Goal: Use online tool/utility: Utilize a website feature to perform a specific function

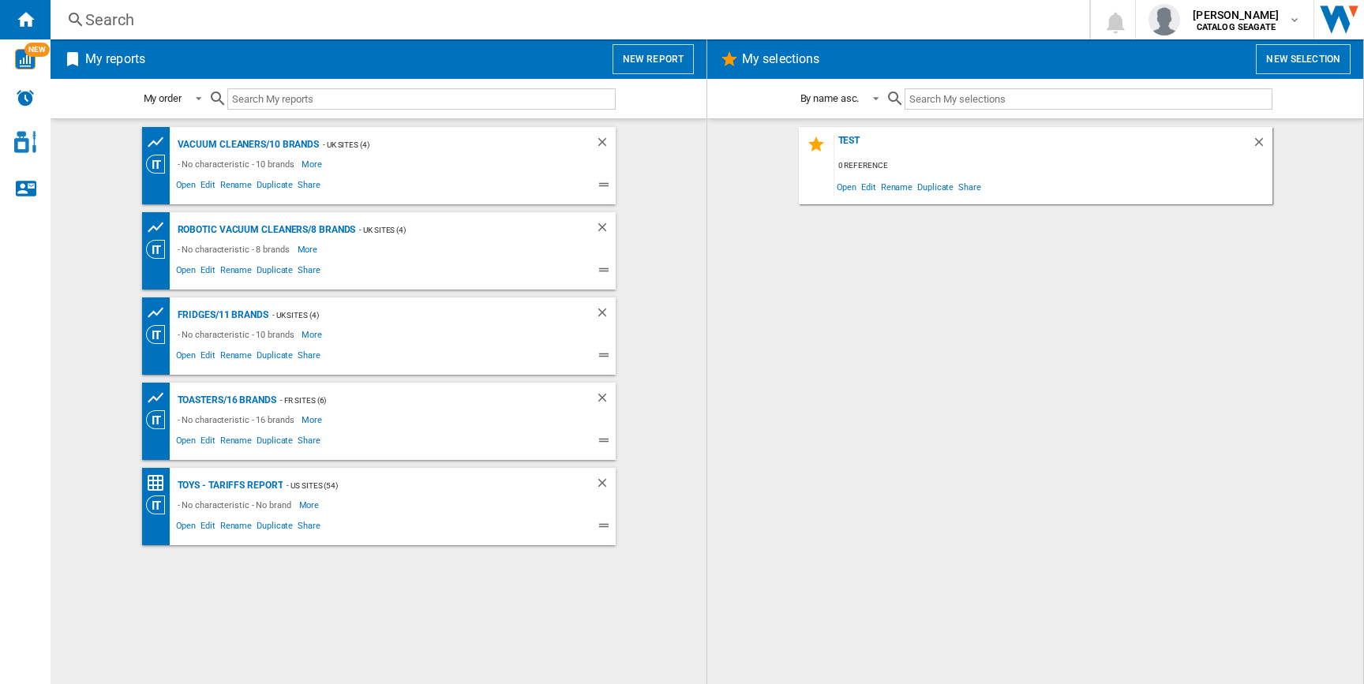
click at [319, 148] on div "- UK Sites (4)" at bounding box center [441, 145] width 244 height 20
click at [272, 149] on div "Vacuum cleaners/10 brands" at bounding box center [247, 145] width 146 height 20
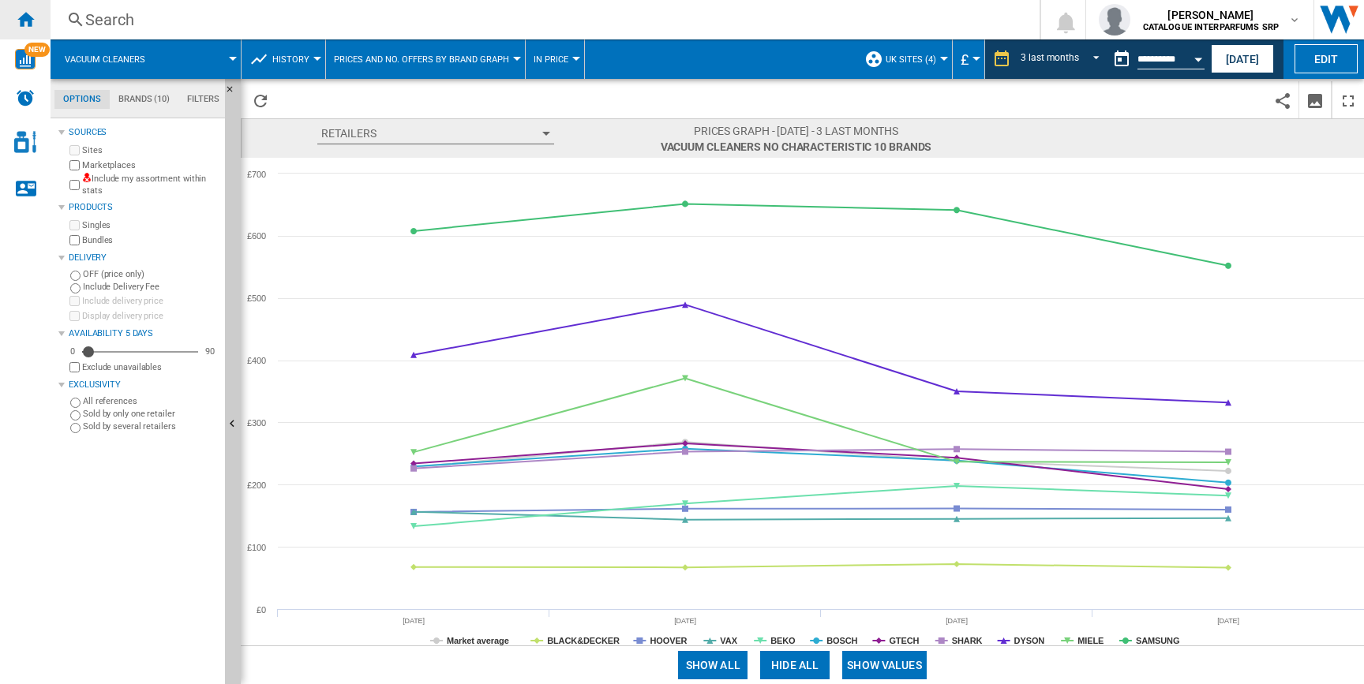
click at [18, 18] on ng-md-icon "Home" at bounding box center [25, 18] width 19 height 19
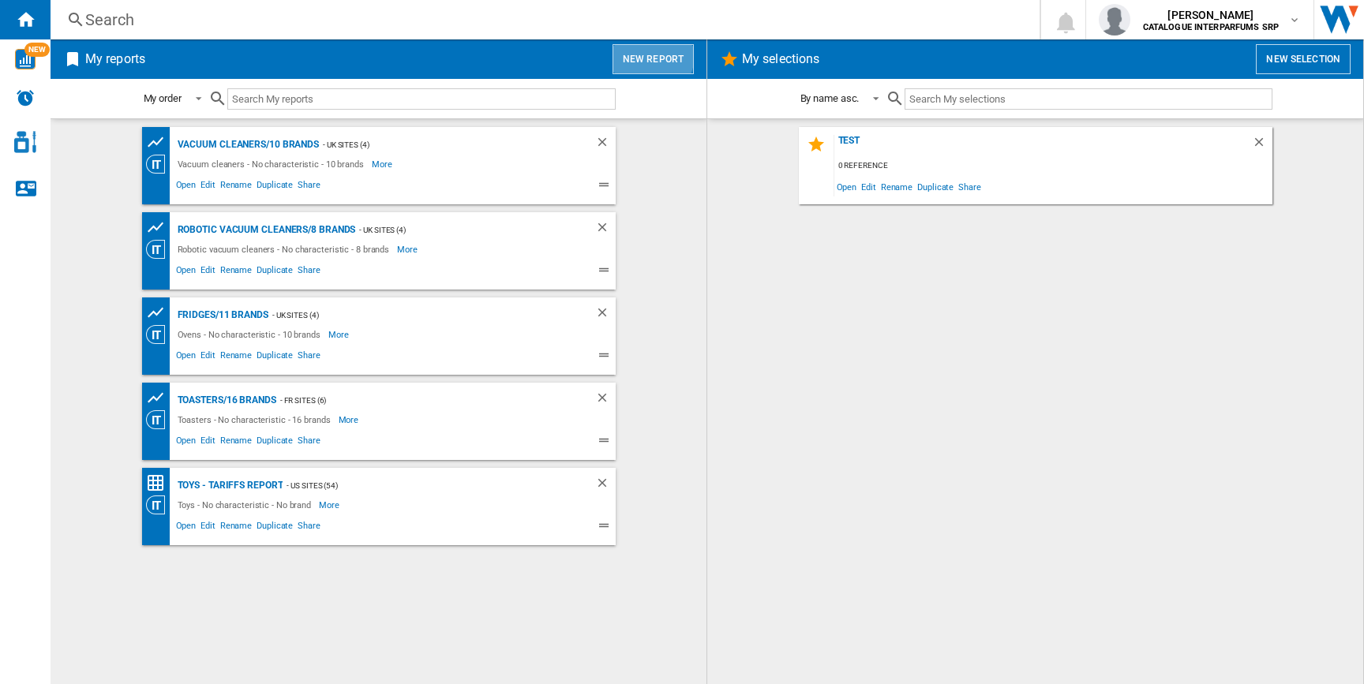
click at [640, 52] on button "New report" at bounding box center [653, 59] width 81 height 30
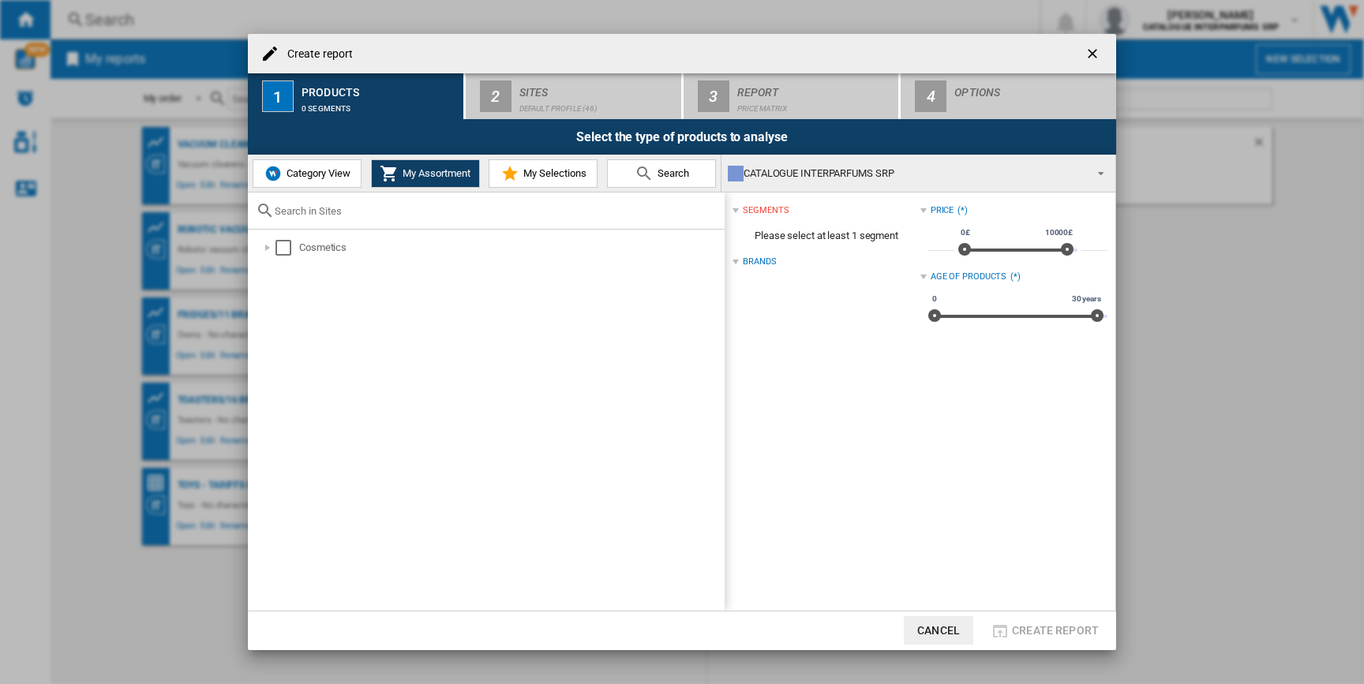
click at [299, 167] on button "Category View" at bounding box center [307, 173] width 109 height 28
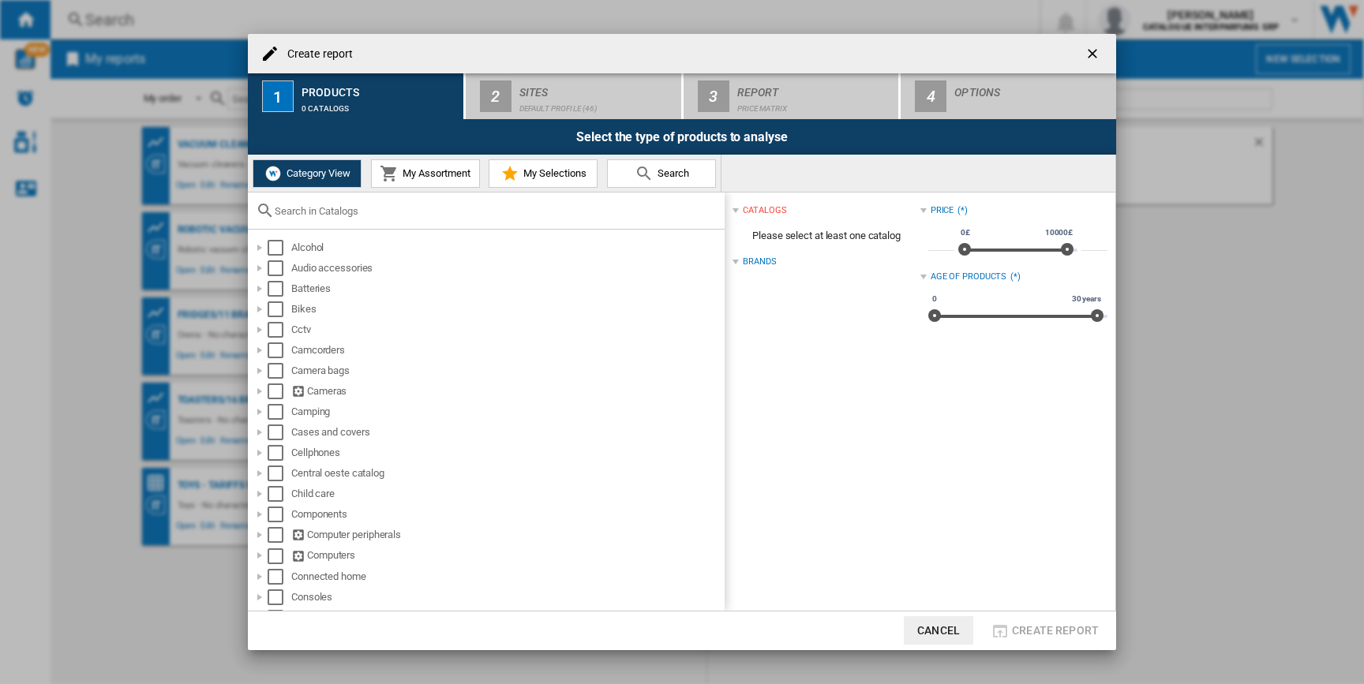
click at [356, 219] on div at bounding box center [486, 211] width 477 height 37
click at [353, 217] on div at bounding box center [486, 211] width 477 height 37
click at [350, 207] on input "text" at bounding box center [496, 211] width 442 height 12
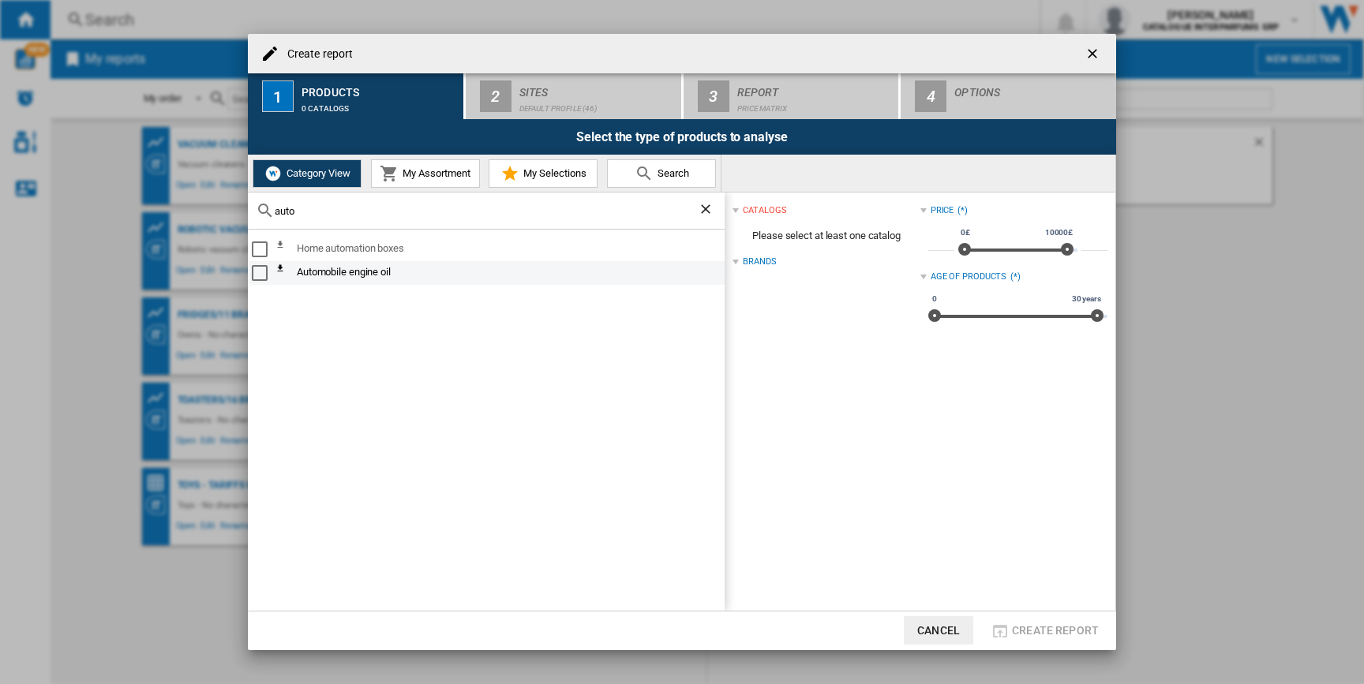
type input "auto"
click at [298, 279] on div "Automobile engine oil" at bounding box center [498, 273] width 447 height 19
click at [701, 209] on ng-md-icon "Clear search" at bounding box center [707, 210] width 19 height 19
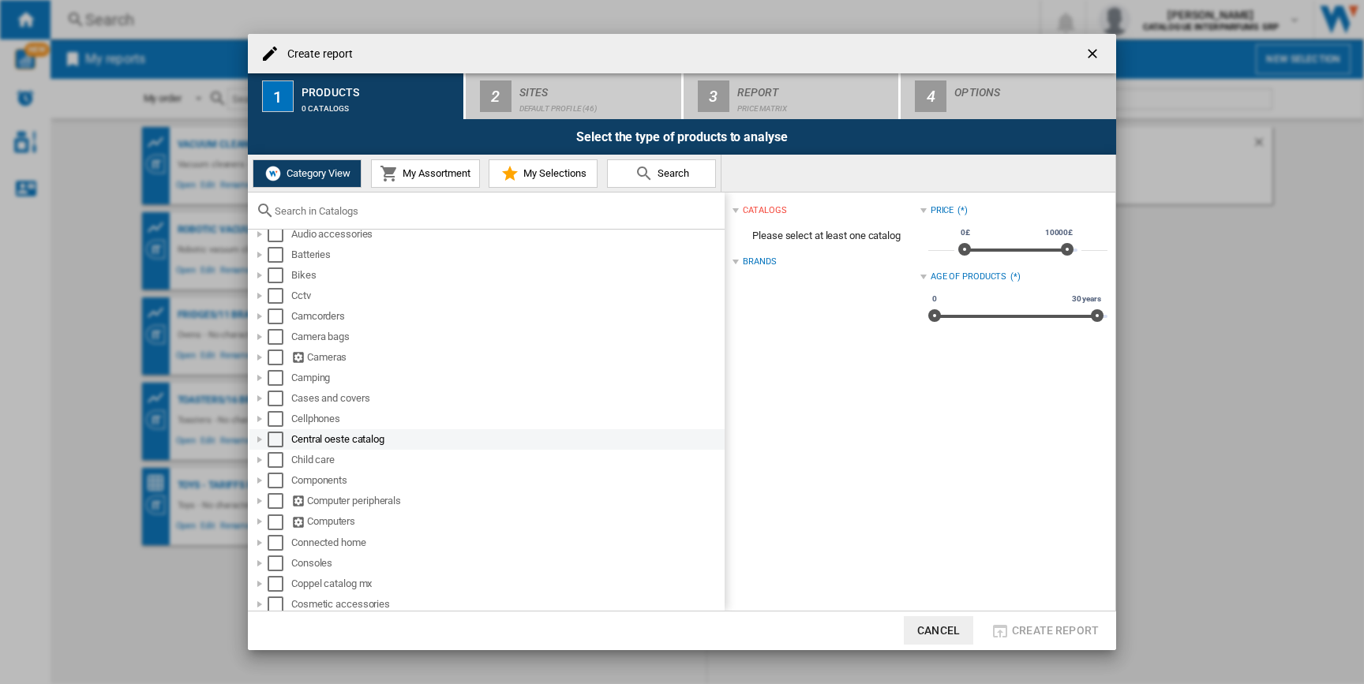
scroll to position [33, 0]
click at [413, 212] on input "text" at bounding box center [496, 211] width 442 height 12
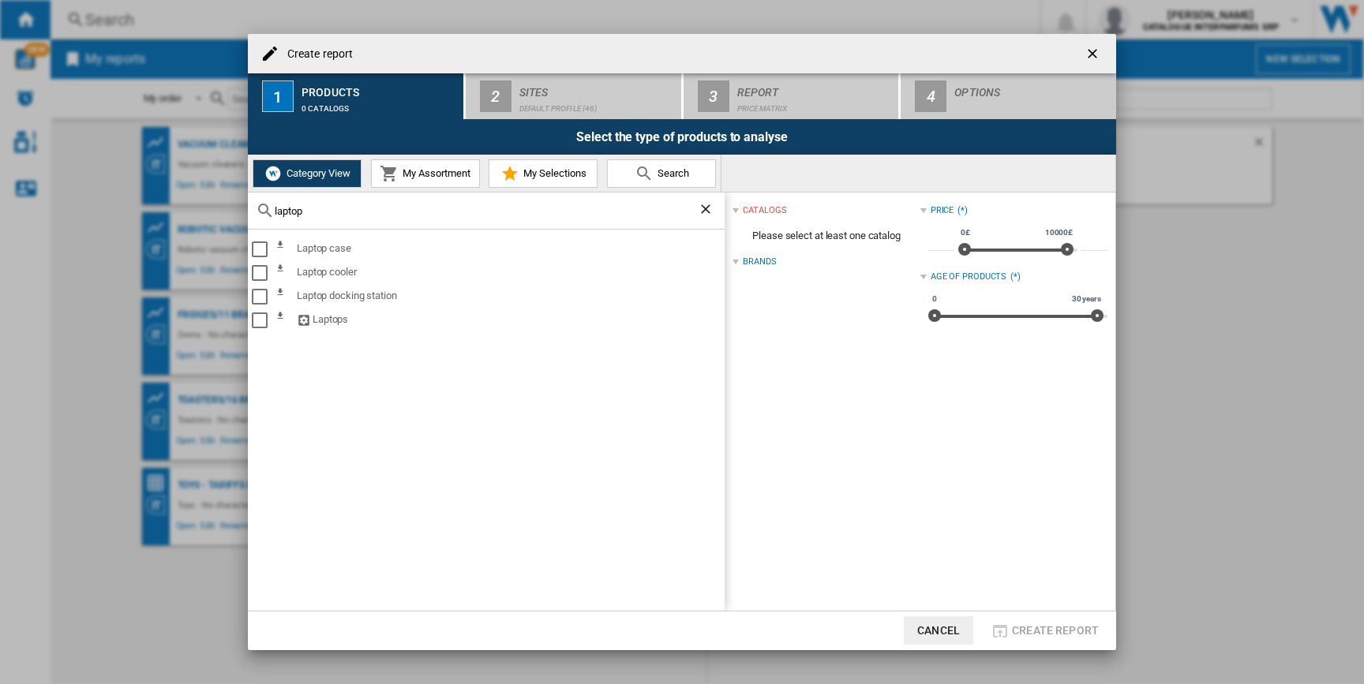
type input "laptop"
click at [706, 209] on ng-md-icon "Clear search" at bounding box center [707, 210] width 19 height 19
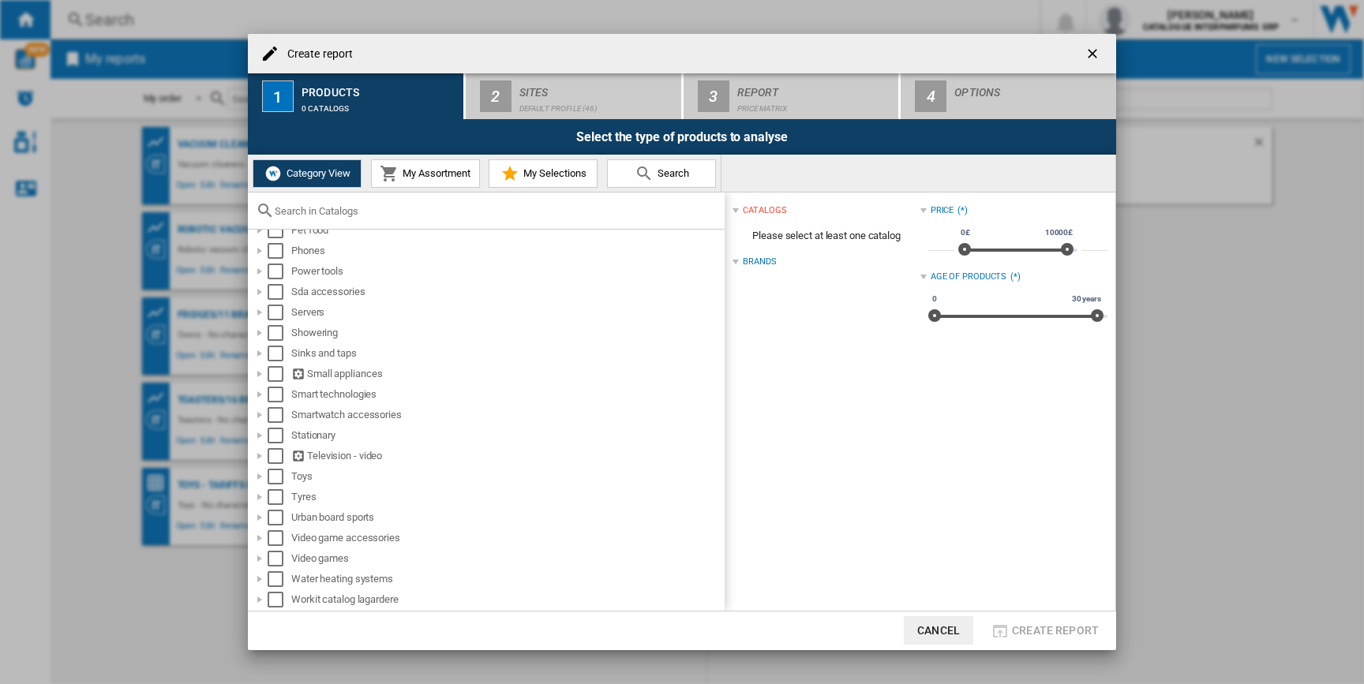
scroll to position [1149, 0]
click at [399, 211] on input "text" at bounding box center [496, 211] width 442 height 12
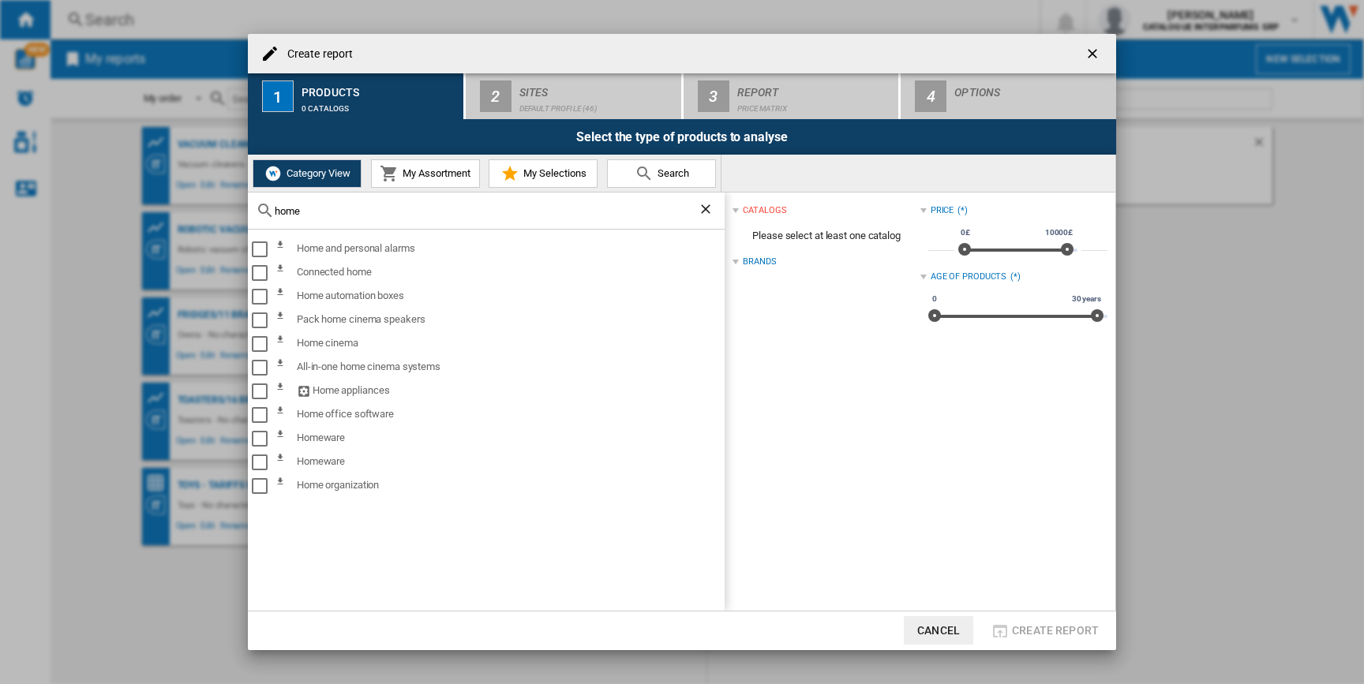
type input "home"
